Goal: Task Accomplishment & Management: Complete application form

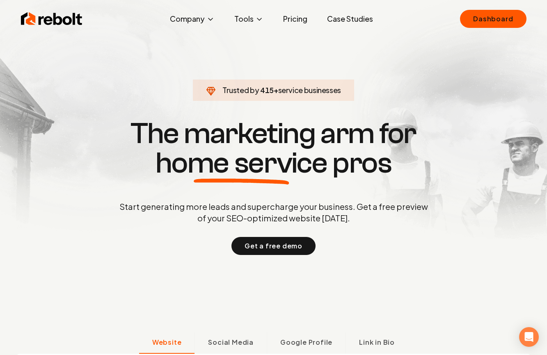
click at [352, 23] on link "Case Studies" at bounding box center [349, 19] width 59 height 16
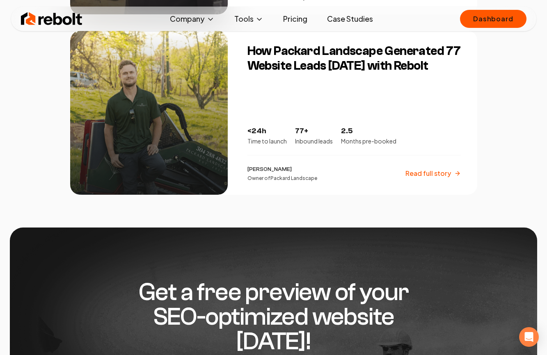
scroll to position [1314, 0]
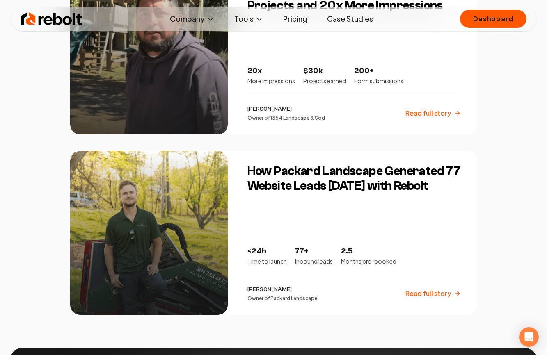
click at [57, 26] on img at bounding box center [52, 19] width 62 height 16
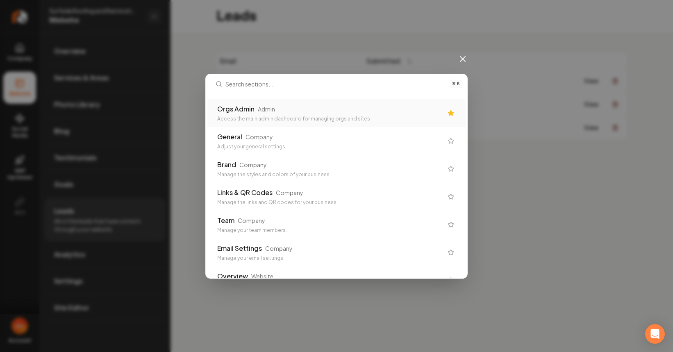
click at [244, 109] on div "Orgs Admin" at bounding box center [235, 109] width 37 height 10
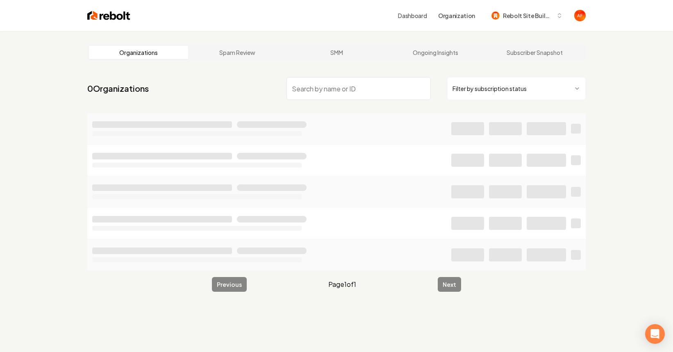
click at [122, 12] on img at bounding box center [108, 15] width 43 height 11
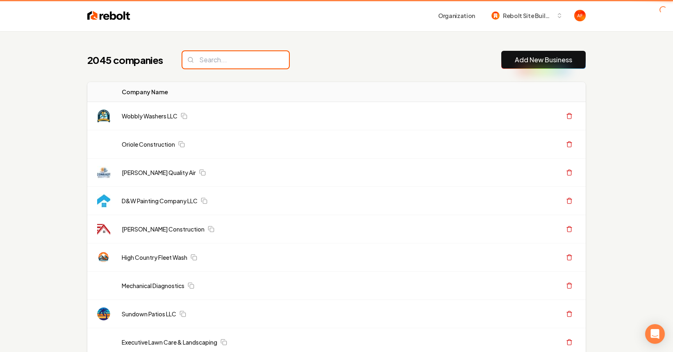
click at [221, 60] on input "search" at bounding box center [235, 59] width 107 height 17
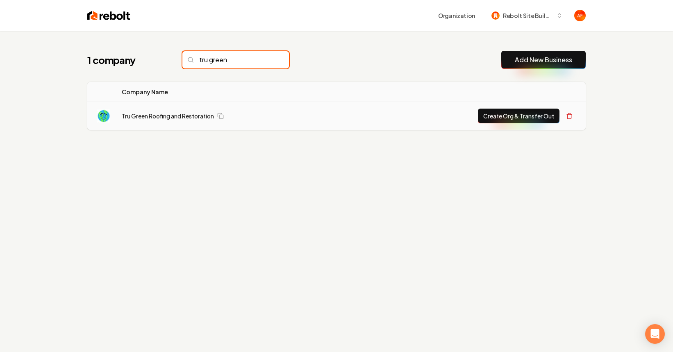
type input "tru green"
click at [536, 112] on button "Create Org & Transfer Out" at bounding box center [519, 116] width 82 height 15
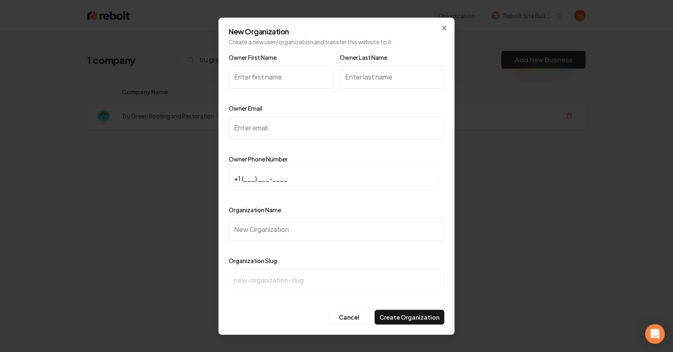
click at [280, 76] on input "Owner First Name" at bounding box center [281, 77] width 105 height 23
type input "Joe"
click at [374, 75] on input "Owner Last Name" at bounding box center [392, 77] width 105 height 23
type input "Kirkham"
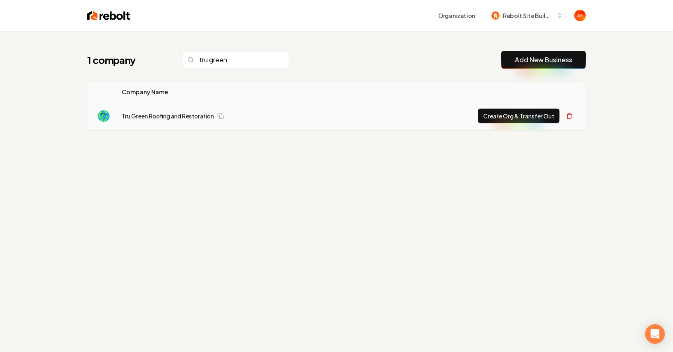
click at [532, 122] on button "Create Org & Transfer Out" at bounding box center [519, 116] width 82 height 15
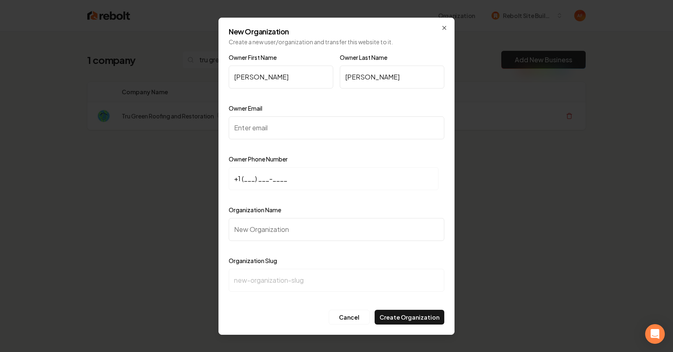
click at [315, 127] on input "Owner Email" at bounding box center [337, 127] width 216 height 23
paste input "jokir7591@yahoo.com"
type input "jokir7591@yahoo.com"
click at [240, 177] on input "+1 (___) ___-____" at bounding box center [334, 178] width 210 height 23
paste input "806) 939-9433"
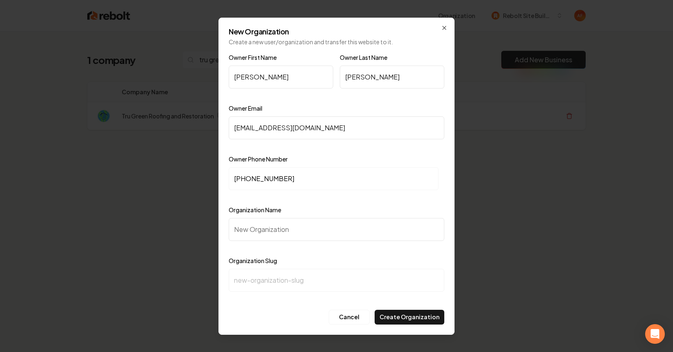
type input "+1 (806) 939-9433"
click at [269, 231] on input "Organization Name" at bounding box center [337, 229] width 216 height 23
paste input "Tru Green Roofing and Restoration Green"
type input "Tru Green Roofing and Restoration Green"
type input "tru-green-roofing-and-restoration-green"
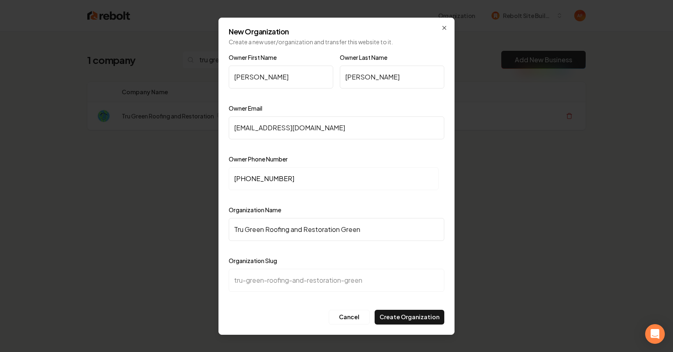
drag, startPoint x: 363, startPoint y: 225, endPoint x: 346, endPoint y: 227, distance: 16.5
click at [346, 227] on input "Tru Green Roofing and Restoration Green" at bounding box center [337, 229] width 216 height 23
drag, startPoint x: 365, startPoint y: 230, endPoint x: 339, endPoint y: 230, distance: 26.3
click at [339, 230] on input "Tru Green Roofing and Restoration Green" at bounding box center [337, 229] width 216 height 23
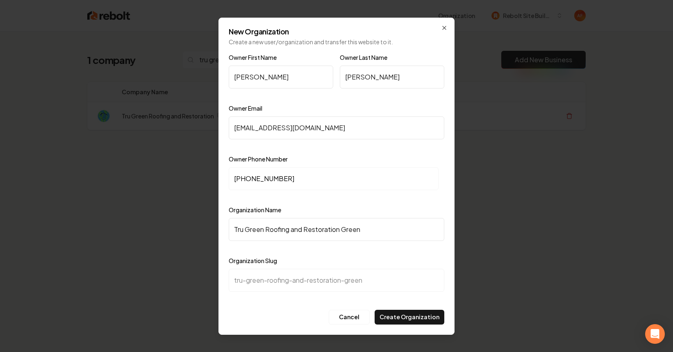
type input "Tru Green Roofing and Restoration"
type input "tru-green-roofing-and-restoration"
type input "Tru Green Roofing and Restoration"
click at [421, 320] on button "Create Organization" at bounding box center [410, 317] width 70 height 15
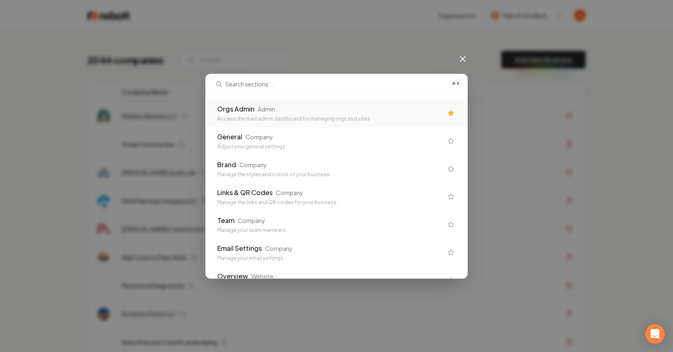
click at [289, 113] on div "Orgs Admin Admin" at bounding box center [330, 109] width 226 height 10
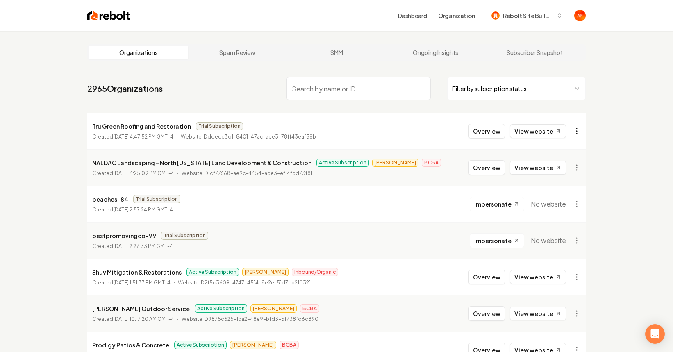
click at [574, 130] on html "Dashboard Organization Rebolt Site Builder Organizations Spam Review SMM Ongoin…" at bounding box center [336, 176] width 673 height 352
click at [550, 164] on div "Get Payment Link" at bounding box center [557, 162] width 52 height 13
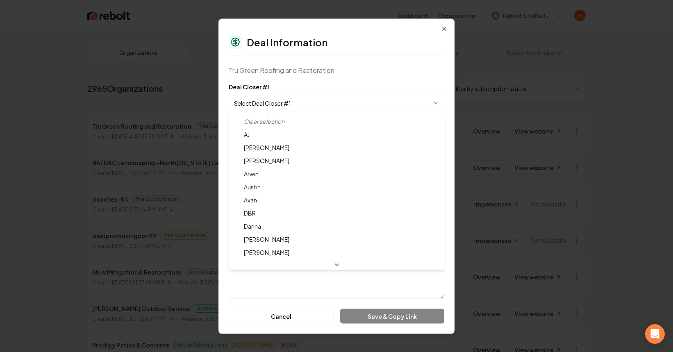
click at [303, 107] on body "Dashboard Organization Rebolt Site Builder Organizations Spam Review SMM Ongoin…" at bounding box center [336, 176] width 673 height 352
select select "**********"
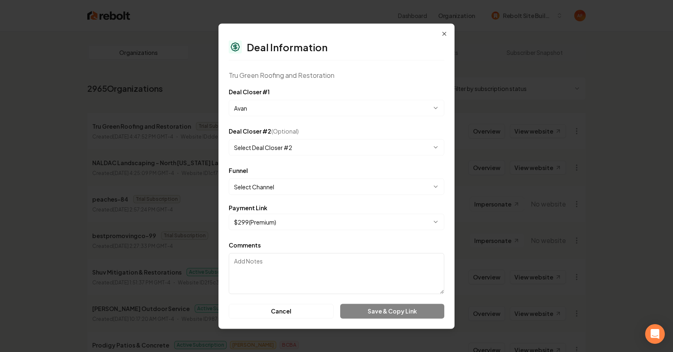
click at [300, 188] on body "Dashboard Organization Rebolt Site Builder Organizations Spam Review SMM Ongoin…" at bounding box center [336, 176] width 673 height 352
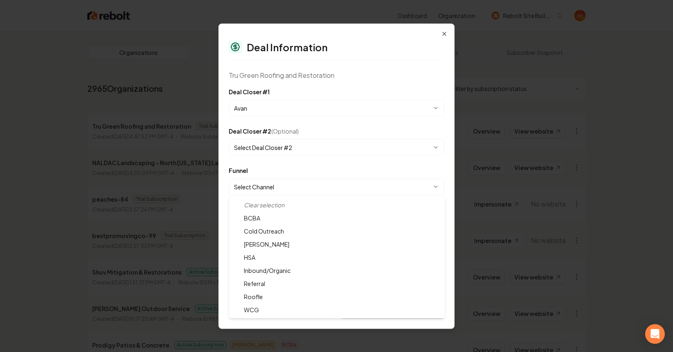
select select "**********"
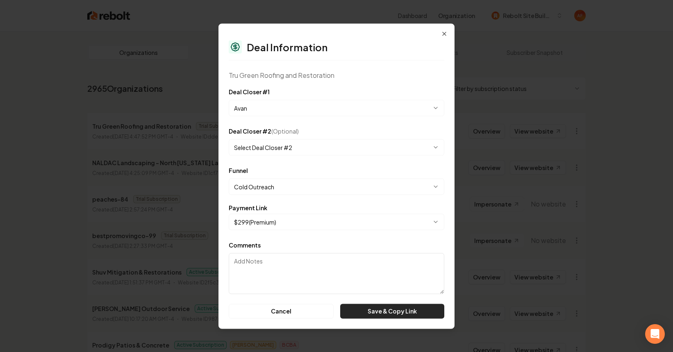
click at [364, 313] on button "Save & Copy Link" at bounding box center [392, 311] width 104 height 15
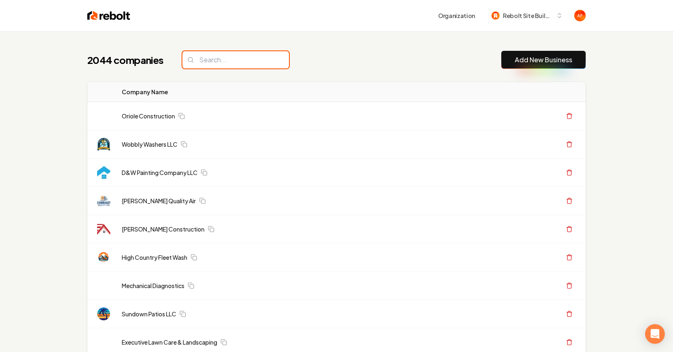
click at [220, 59] on input "search" at bounding box center [235, 59] width 107 height 17
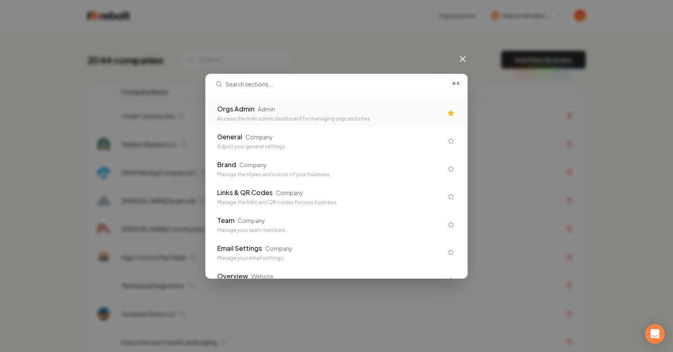
click at [249, 116] on div "Access the main admin dashboard for managing orgs and sites" at bounding box center [330, 119] width 226 height 7
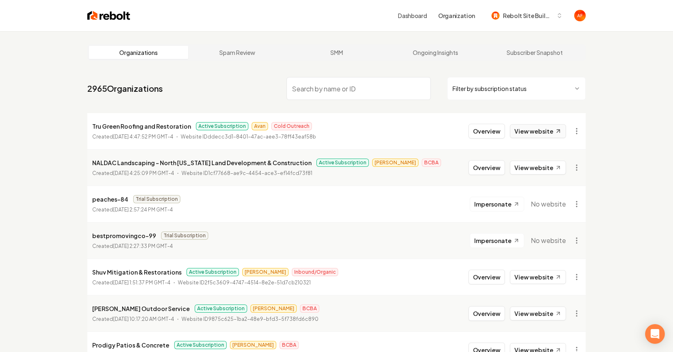
click at [534, 129] on link "View website" at bounding box center [538, 131] width 56 height 14
